Goal: Information Seeking & Learning: Learn about a topic

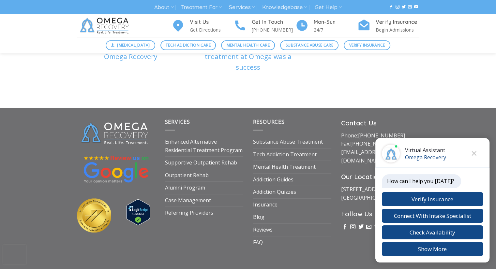
scroll to position [2345, 0]
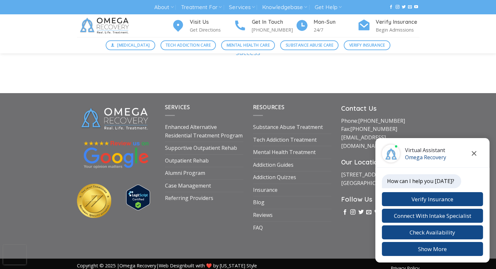
click at [473, 154] on icon "Close chat" at bounding box center [474, 153] width 5 height 5
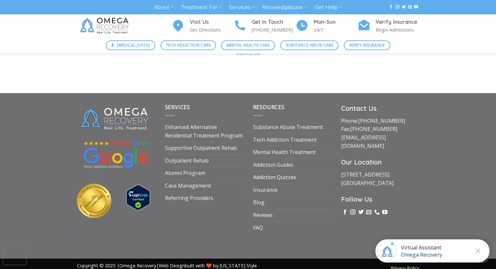
click at [283, 172] on link "Addiction Quizzes" at bounding box center [274, 178] width 43 height 12
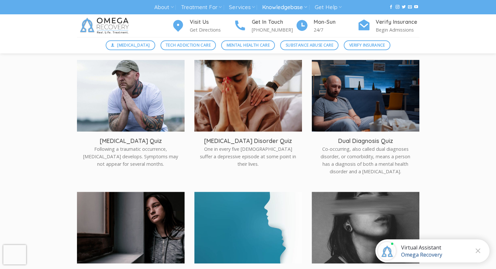
scroll to position [160, 0]
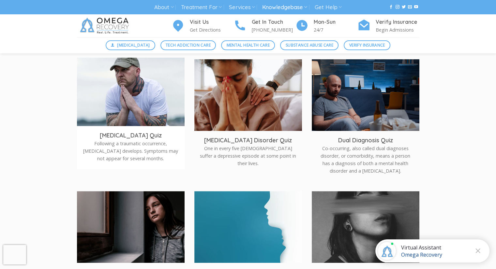
click at [131, 111] on img at bounding box center [130, 93] width 118 height 79
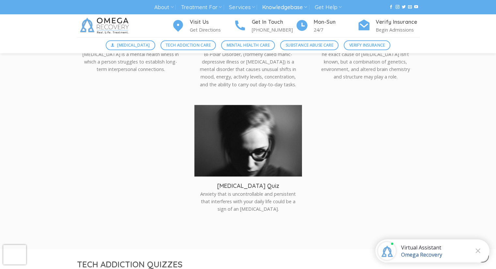
scroll to position [387, 0]
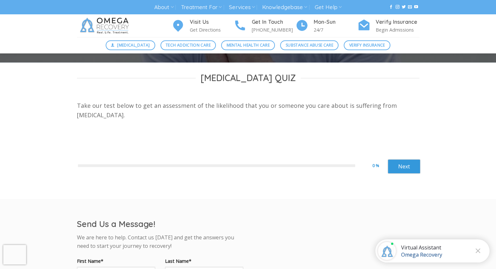
scroll to position [161, 0]
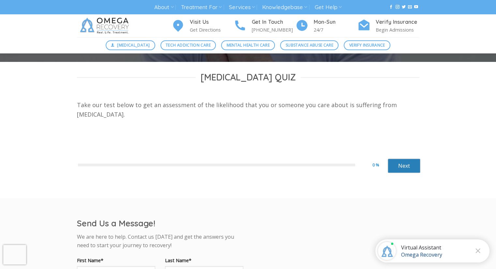
click at [394, 164] on link "Next" at bounding box center [404, 166] width 33 height 14
